Goal: Transaction & Acquisition: Book appointment/travel/reservation

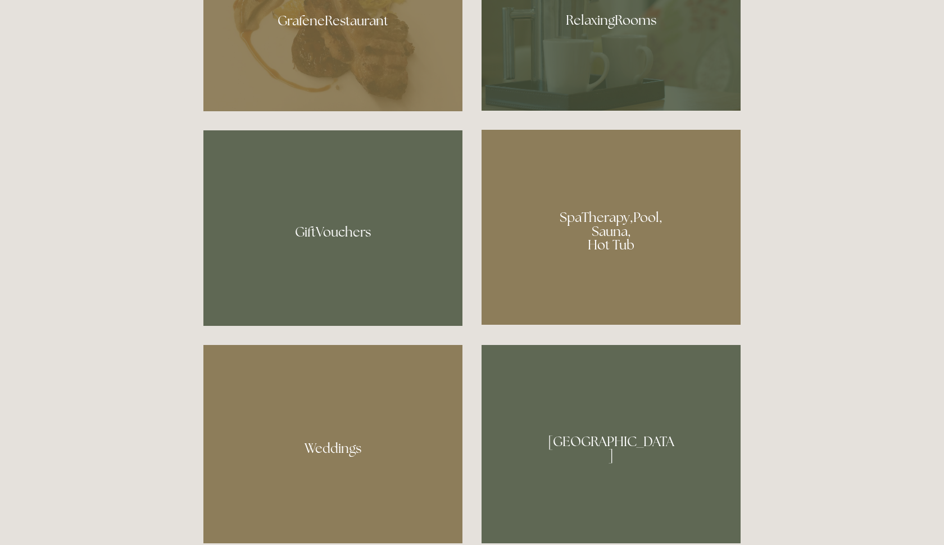
scroll to position [935, 0]
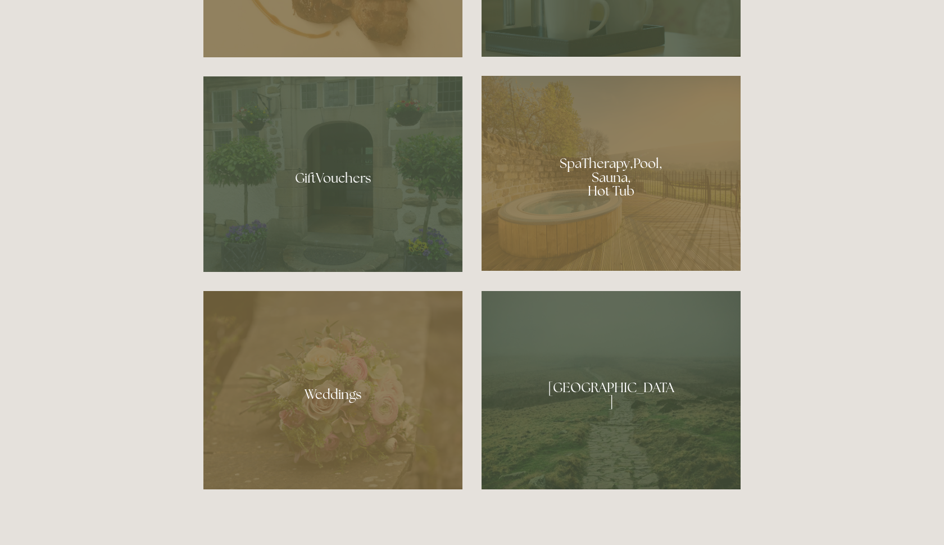
click at [401, 172] on div at bounding box center [332, 174] width 259 height 196
click at [516, 219] on div at bounding box center [611, 173] width 259 height 195
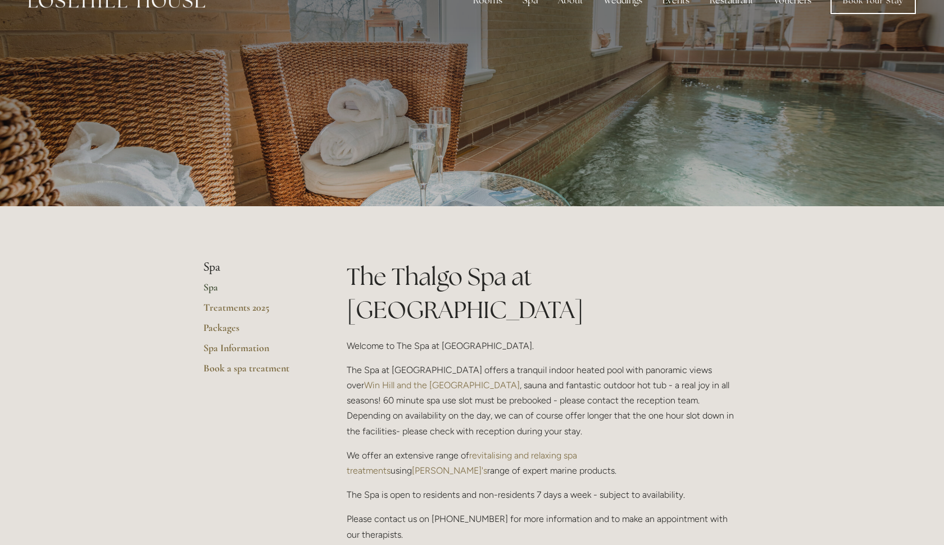
scroll to position [33, 0]
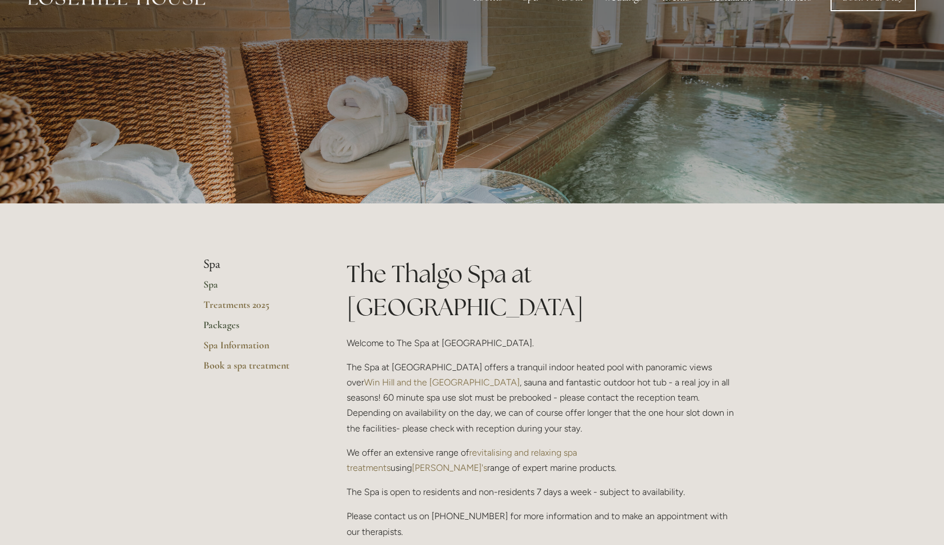
click at [227, 320] on link "Packages" at bounding box center [256, 329] width 107 height 20
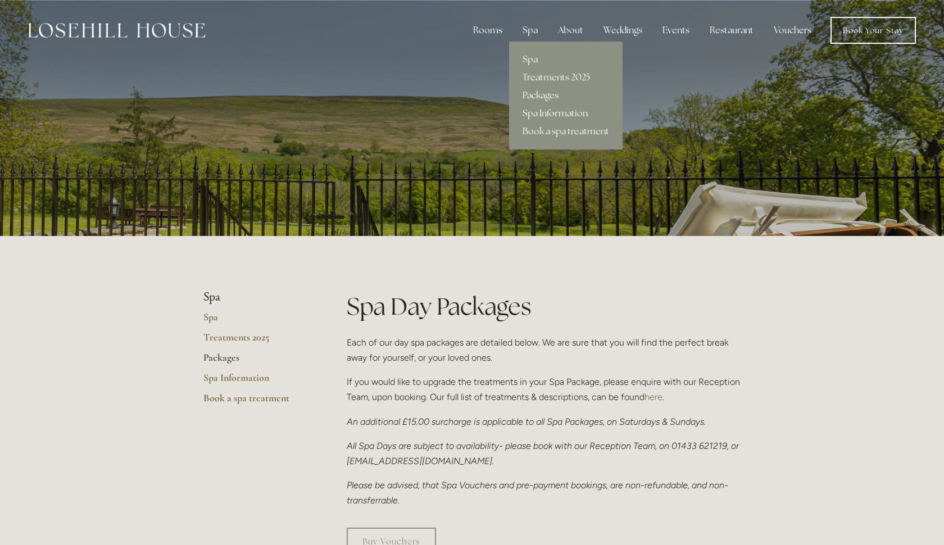
click at [537, 112] on link "Spa Information" at bounding box center [566, 114] width 114 height 18
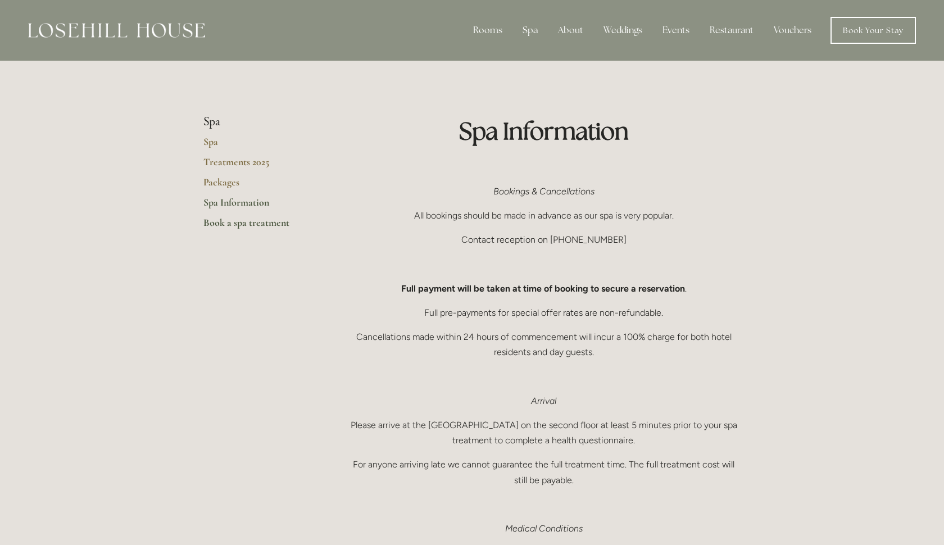
click at [261, 221] on link "Book a spa treatment" at bounding box center [256, 226] width 107 height 20
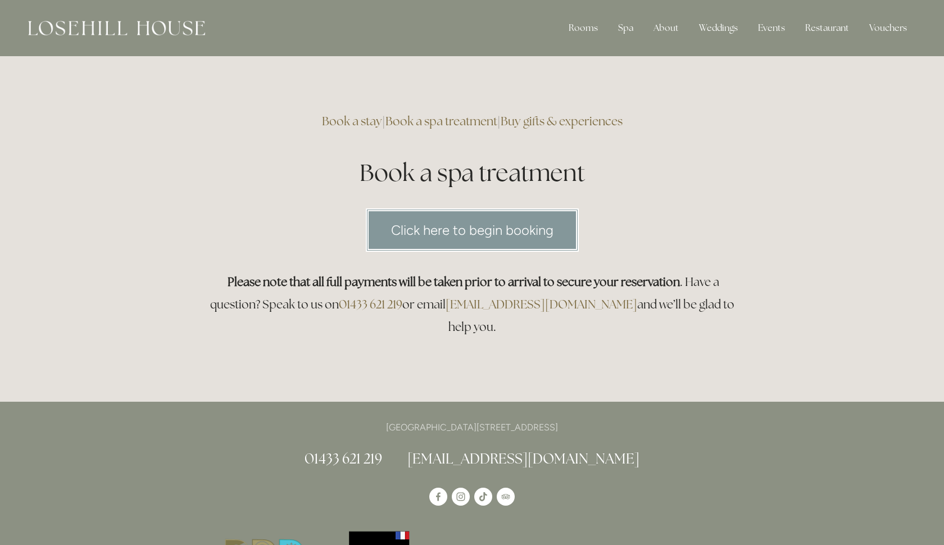
click at [543, 124] on link "Buy gifts & experiences" at bounding box center [562, 121] width 122 height 15
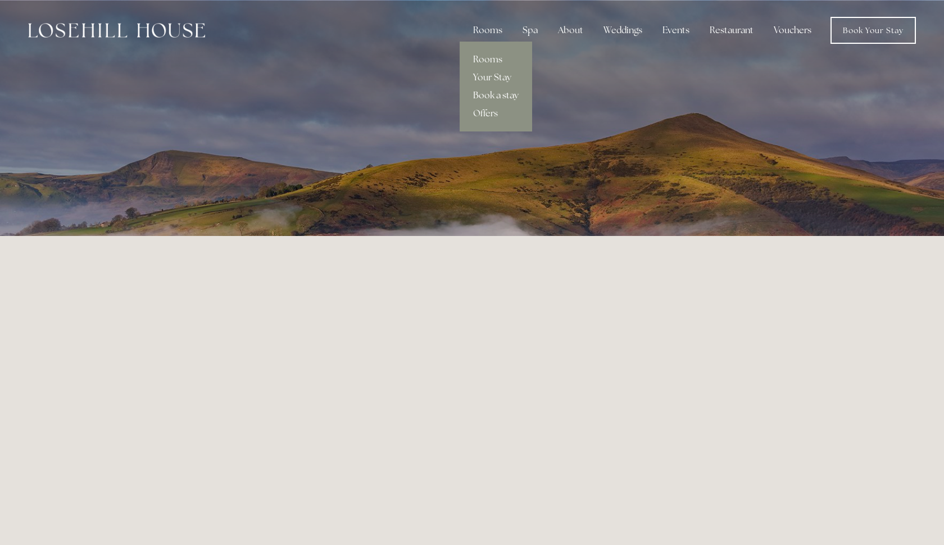
click at [493, 94] on link "Book a stay" at bounding box center [496, 96] width 72 height 18
